Goal: Task Accomplishment & Management: Complete application form

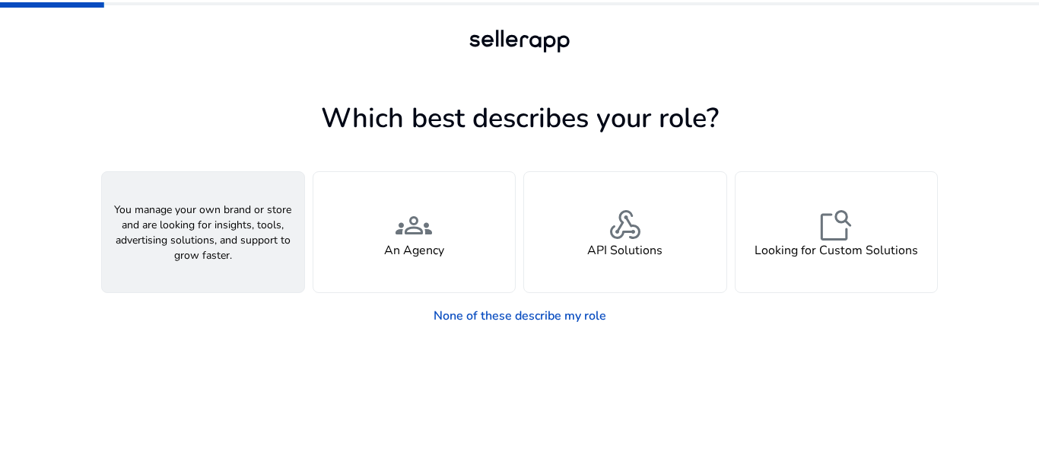
click at [203, 243] on h4 "A Seller" at bounding box center [203, 250] width 46 height 14
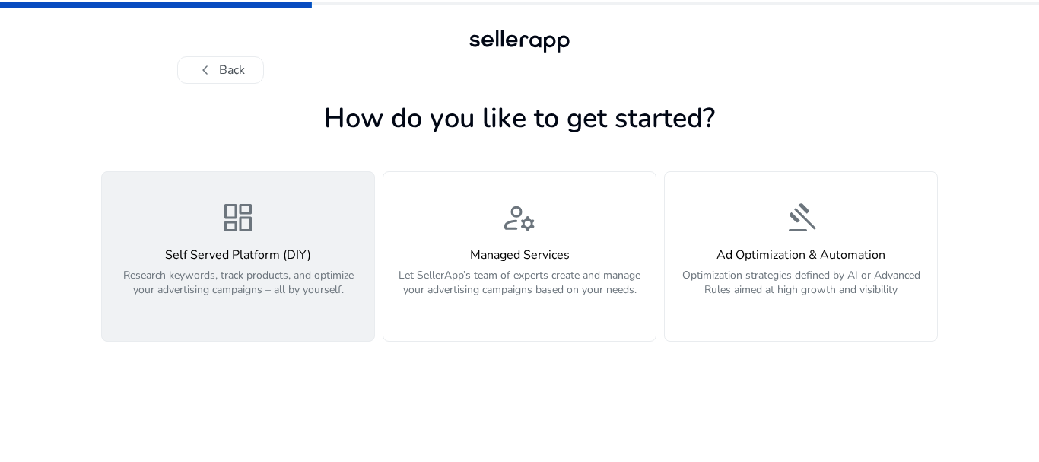
click at [246, 255] on h4 "Self Served Platform (DIY)" at bounding box center [238, 255] width 254 height 14
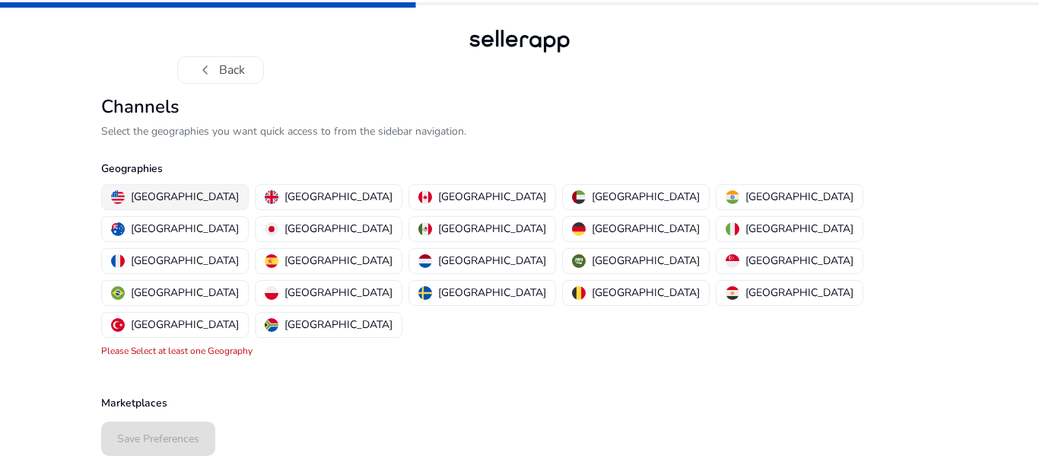
click at [155, 200] on p "[GEOGRAPHIC_DATA]" at bounding box center [185, 197] width 108 height 16
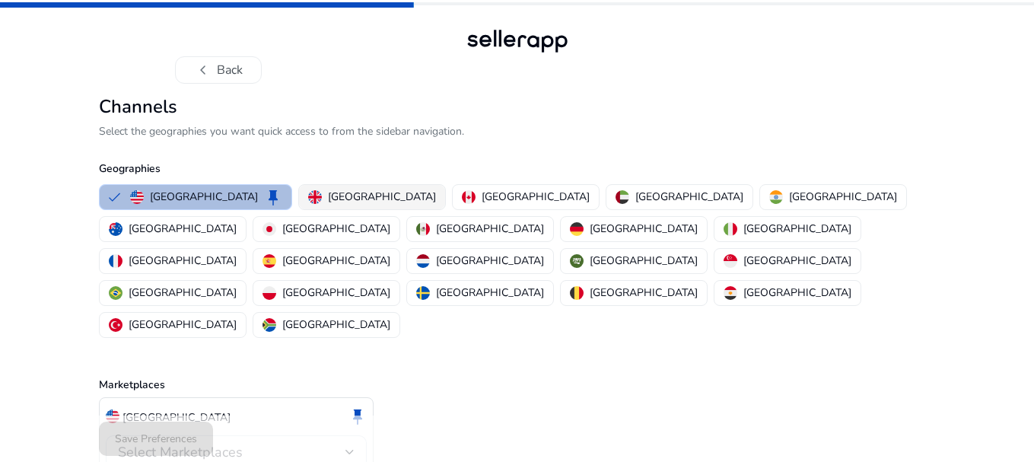
click at [308, 192] on img "button" at bounding box center [315, 197] width 14 height 14
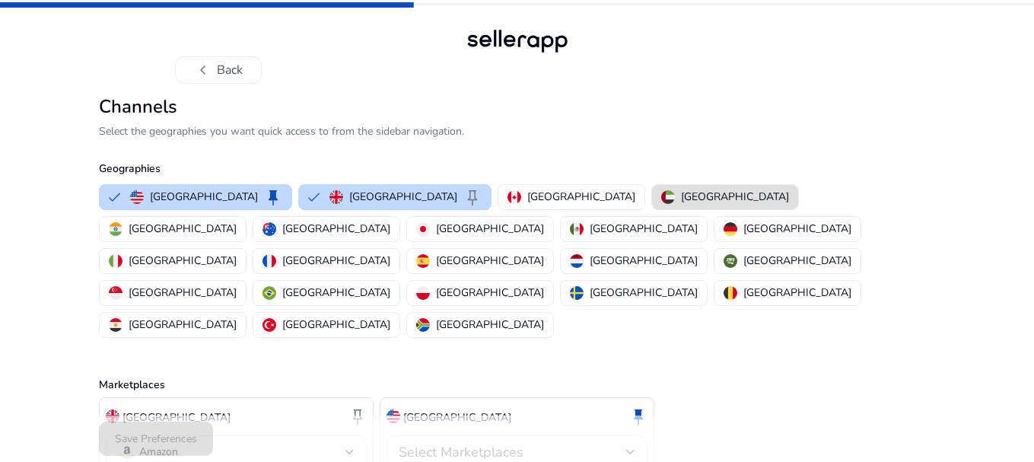
click at [453, 443] on span "Select Marketplaces" at bounding box center [461, 452] width 125 height 18
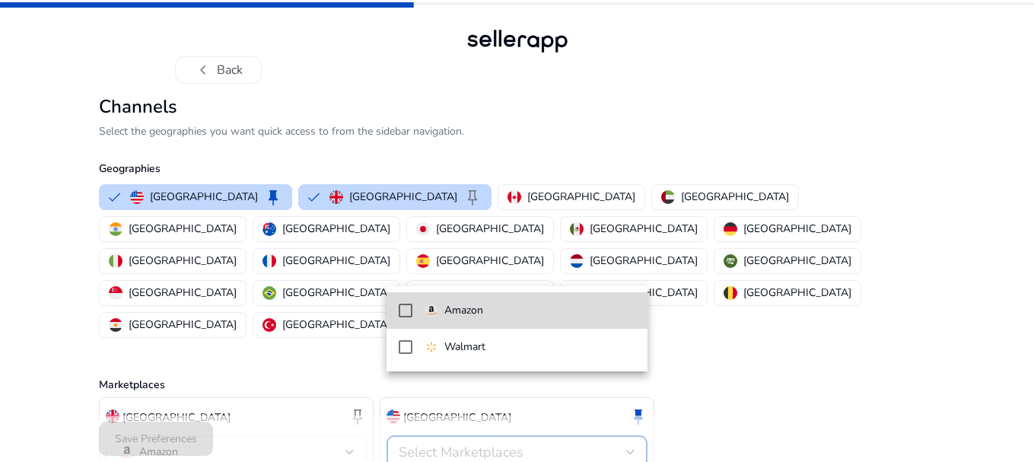
click at [408, 315] on mat-pseudo-checkbox at bounding box center [406, 310] width 14 height 14
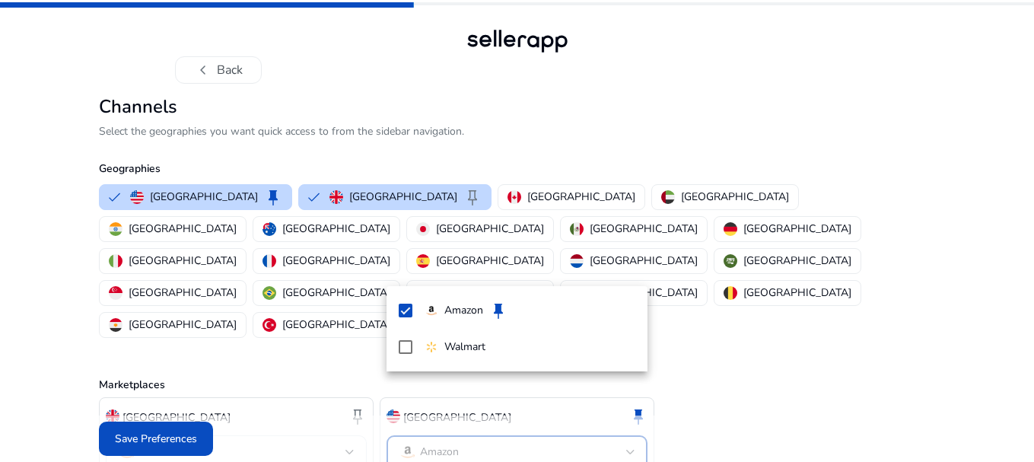
click at [9, 306] on div at bounding box center [517, 231] width 1034 height 462
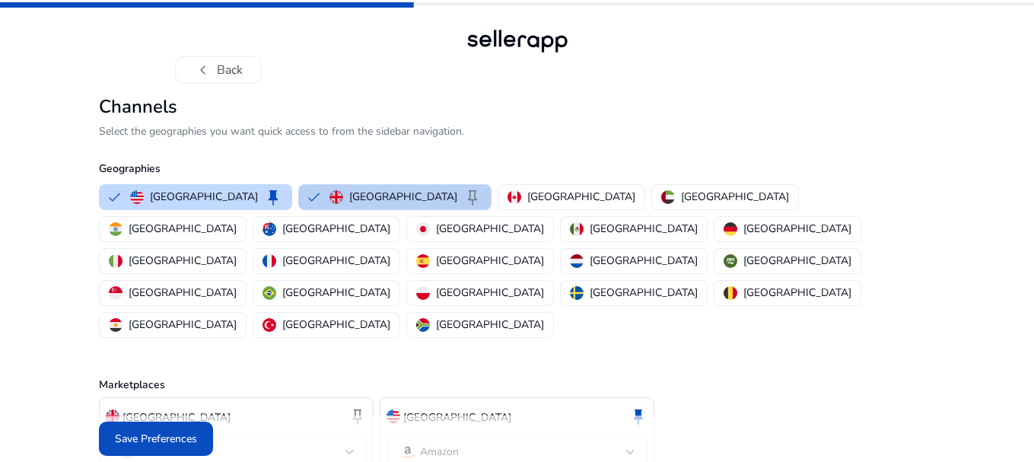
click at [329, 199] on img "button" at bounding box center [336, 197] width 14 height 14
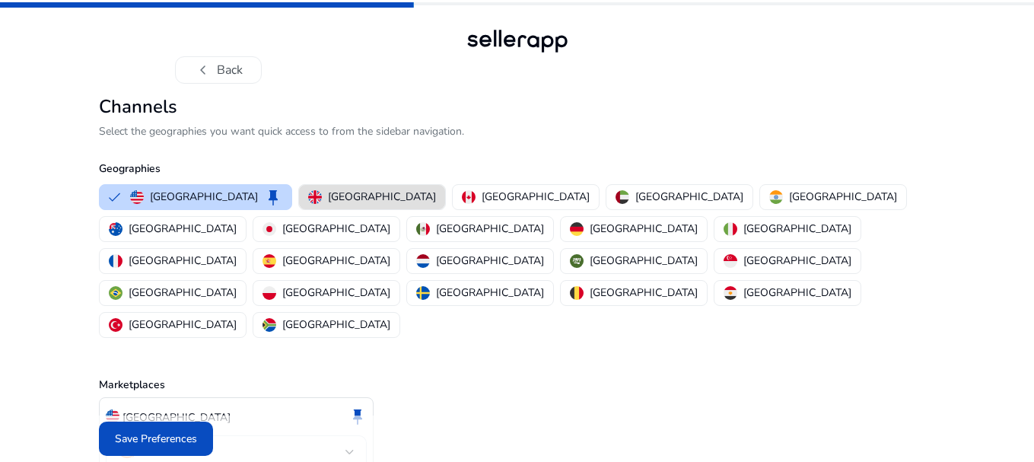
click at [367, 196] on button "[GEOGRAPHIC_DATA]" at bounding box center [372, 197] width 146 height 24
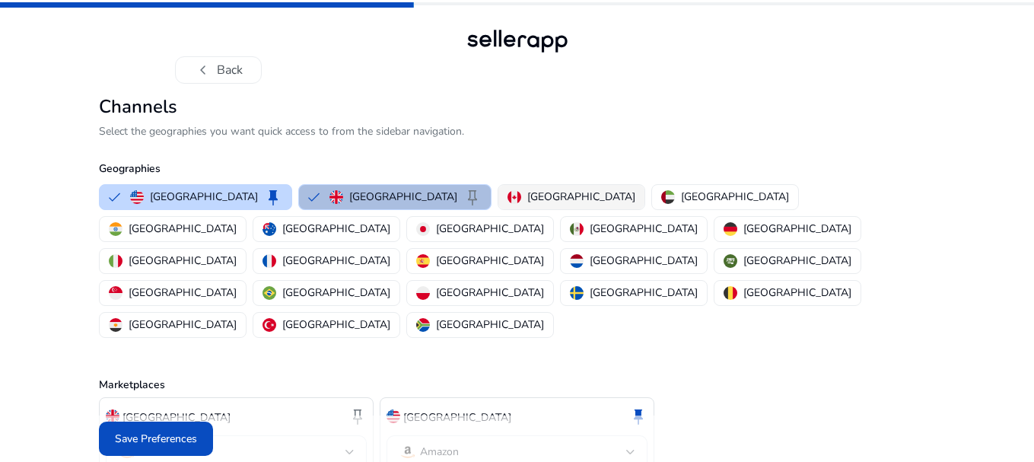
click at [527, 193] on p "[GEOGRAPHIC_DATA]" at bounding box center [581, 197] width 108 height 16
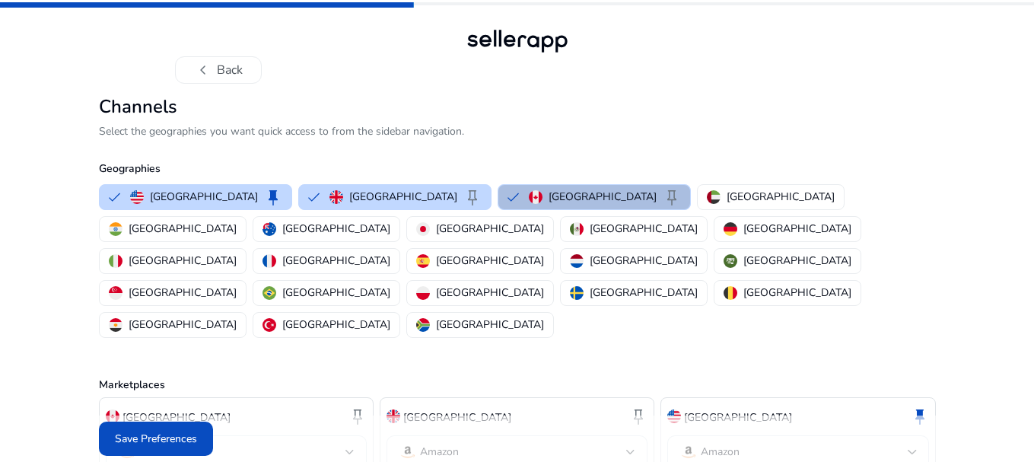
click at [498, 199] on button "Canada keep" at bounding box center [594, 197] width 192 height 24
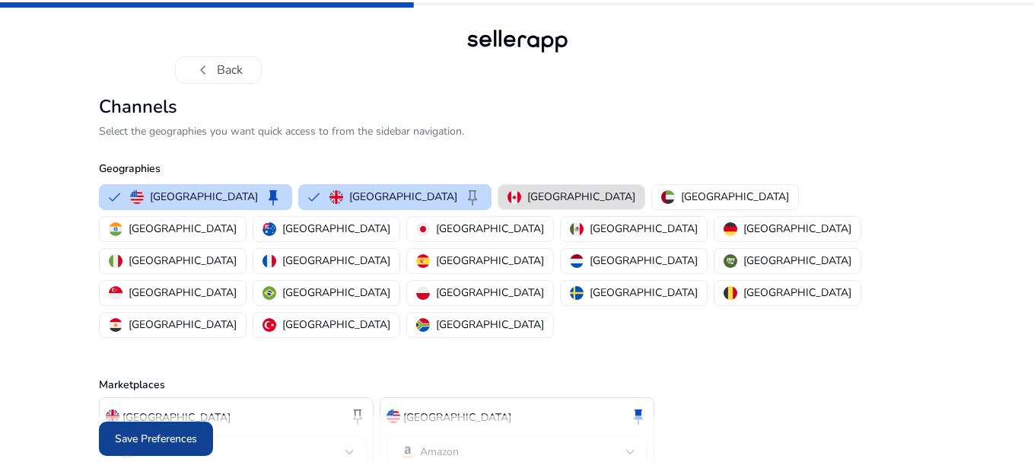
click at [183, 439] on span "Save Preferences" at bounding box center [156, 438] width 82 height 16
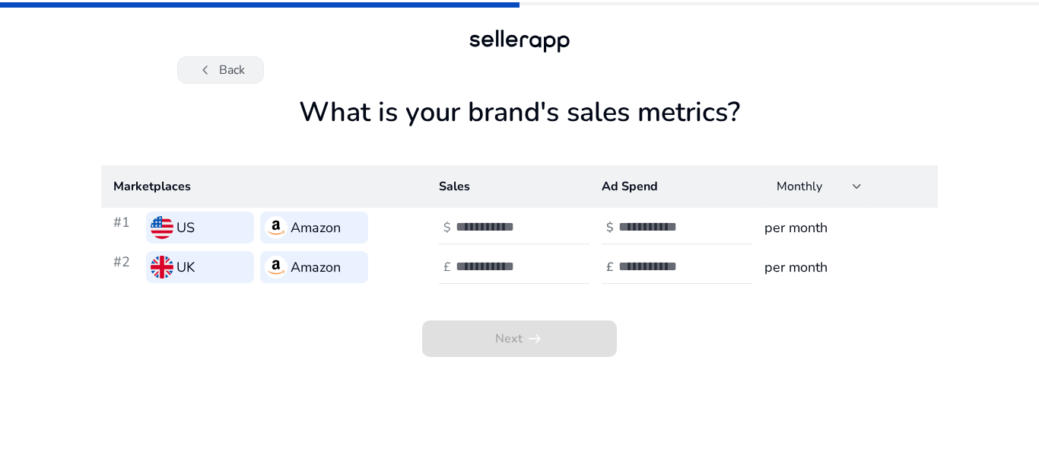
click at [223, 78] on button "chevron_left Back" at bounding box center [220, 69] width 87 height 27
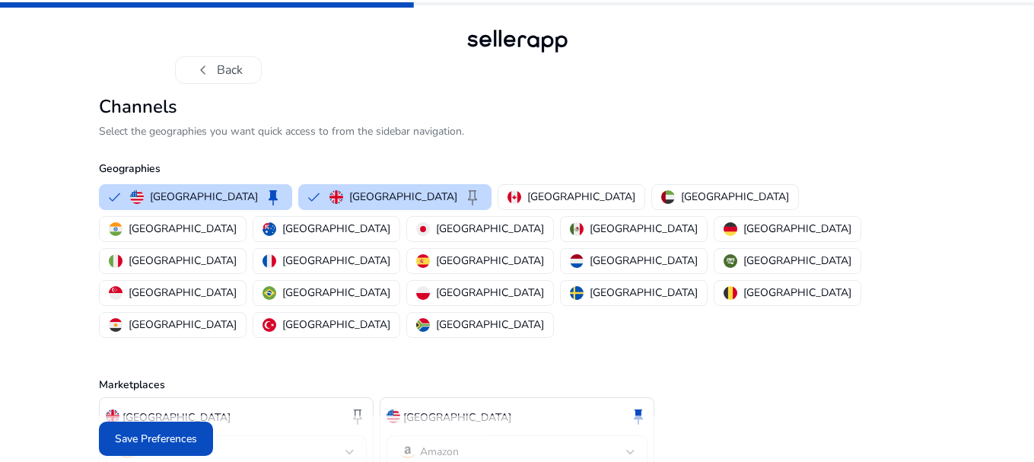
click at [223, 78] on button "chevron_left Back" at bounding box center [218, 69] width 87 height 27
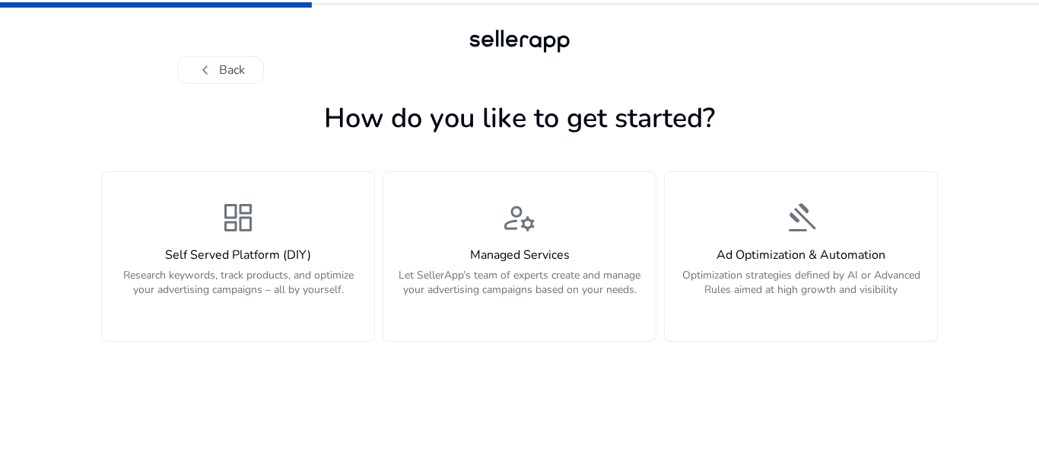
click at [223, 78] on button "chevron_left Back" at bounding box center [220, 69] width 87 height 27
